Goal: Manage account settings

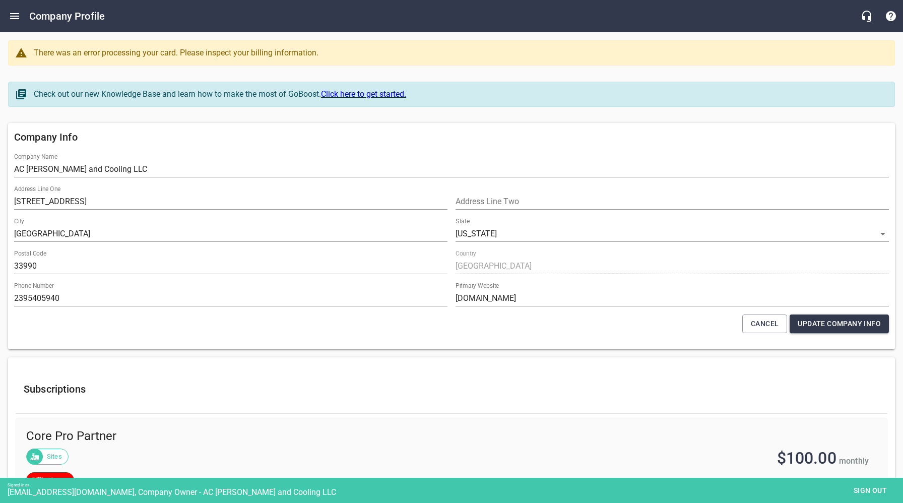
select select "[US_STATE]"
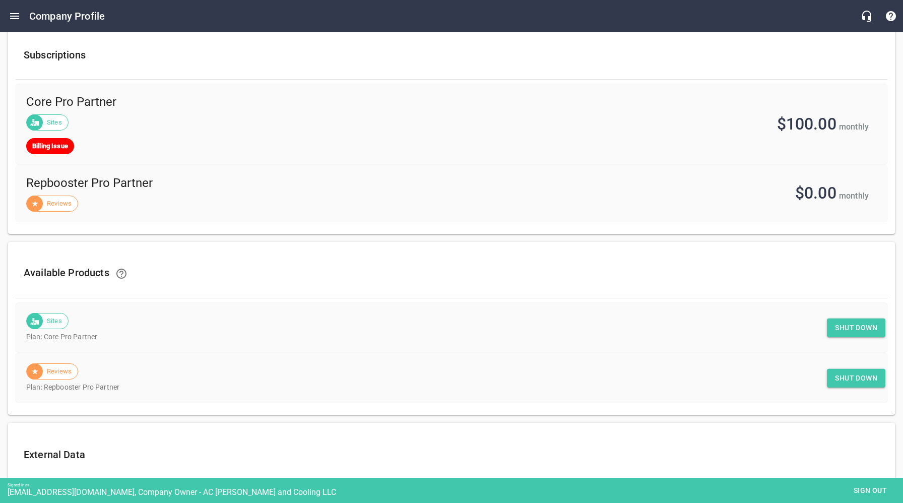
scroll to position [337, 0]
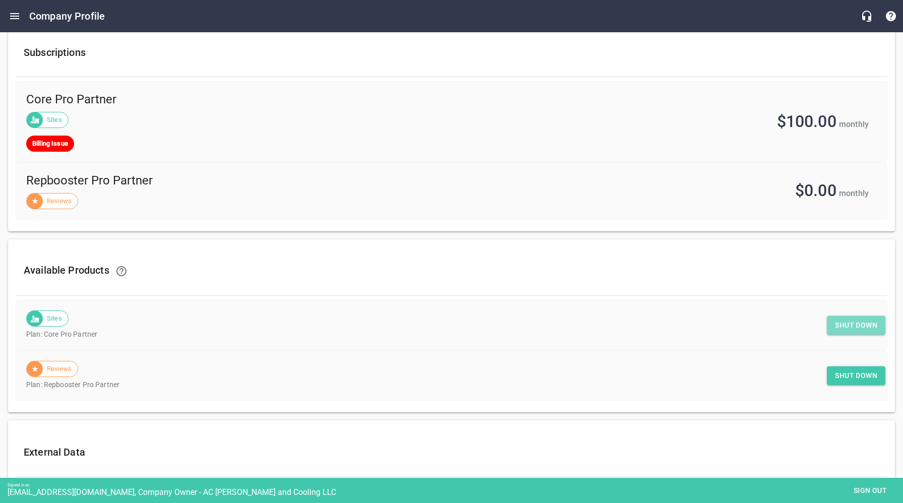
click at [845, 326] on span "Shut down" at bounding box center [856, 325] width 42 height 13
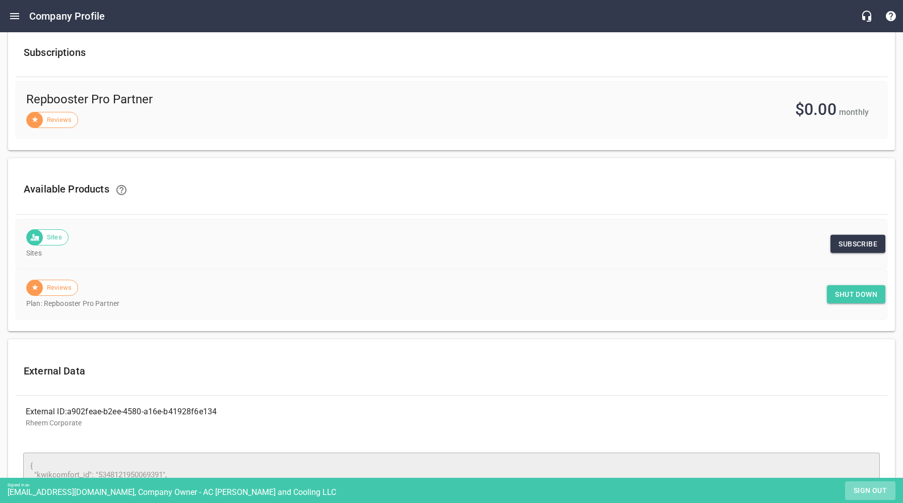
click at [874, 490] on span "Sign out" at bounding box center [871, 491] width 42 height 13
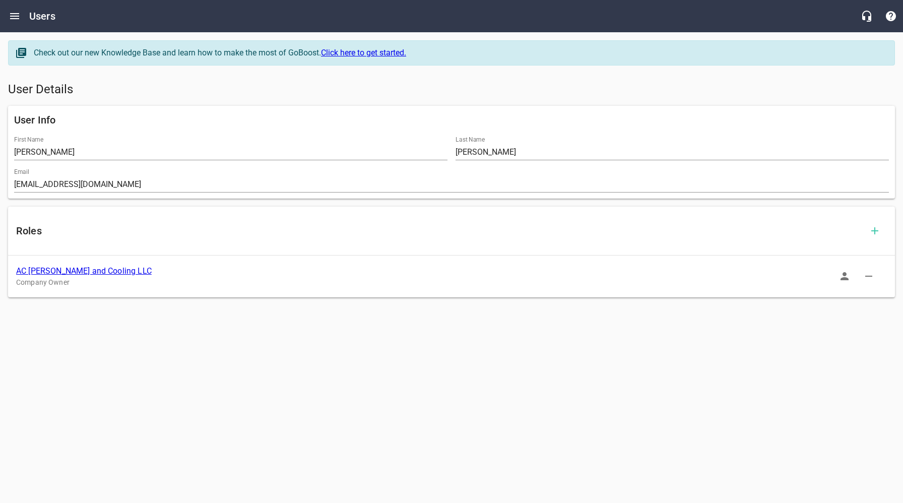
click at [82, 271] on link "AC [PERSON_NAME] and Cooling LLC" at bounding box center [84, 271] width 136 height 10
